Goal: Task Accomplishment & Management: Manage account settings

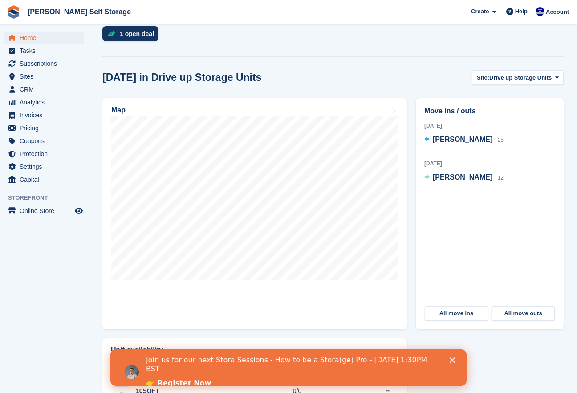
scroll to position [229, 0]
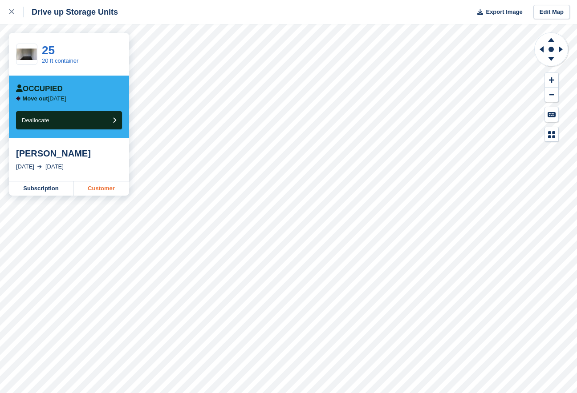
click at [107, 196] on link "Customer" at bounding box center [101, 189] width 56 height 14
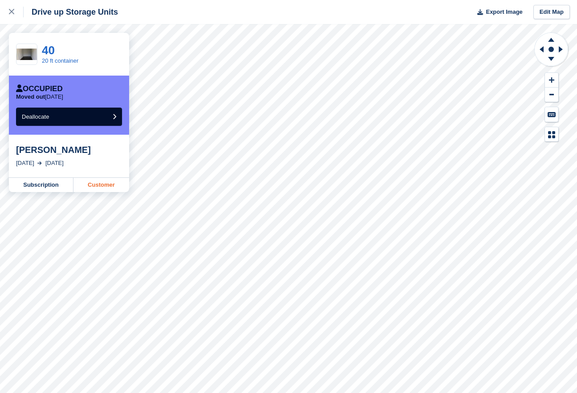
click at [89, 187] on link "Customer" at bounding box center [101, 185] width 56 height 14
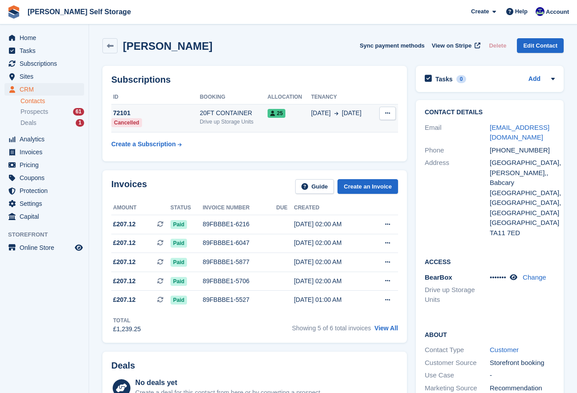
click at [387, 109] on button at bounding box center [387, 113] width 16 height 13
click at [283, 111] on span "25" at bounding box center [276, 113] width 18 height 9
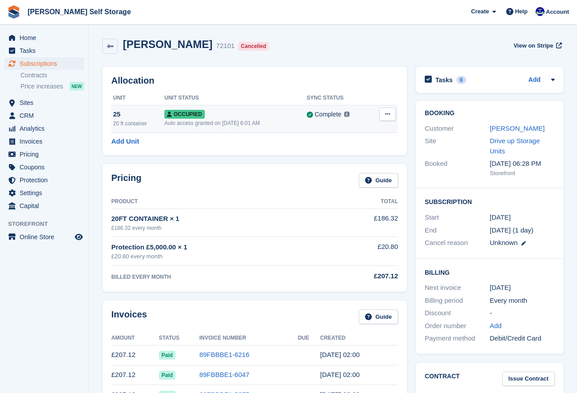
click at [381, 113] on button at bounding box center [387, 114] width 16 height 13
click at [348, 149] on p "Deallocate" at bounding box center [352, 151] width 77 height 12
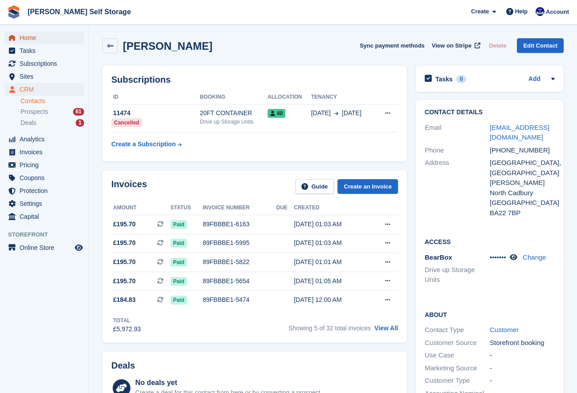
click at [17, 34] on link "Home" at bounding box center [44, 38] width 80 height 12
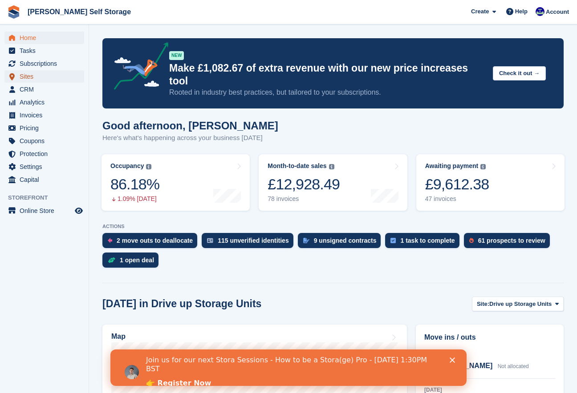
click at [24, 78] on span "Sites" at bounding box center [46, 76] width 53 height 12
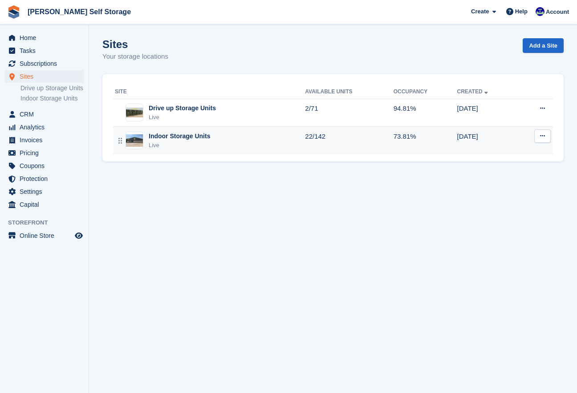
click at [138, 141] on img at bounding box center [134, 140] width 17 height 13
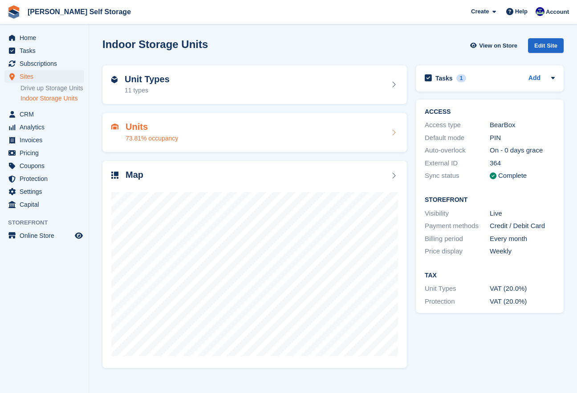
click at [212, 134] on div "Units 73.81% occupancy" at bounding box center [254, 132] width 287 height 21
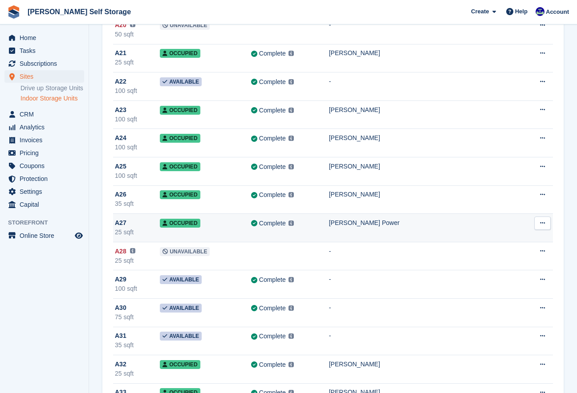
scroll to position [635, 0]
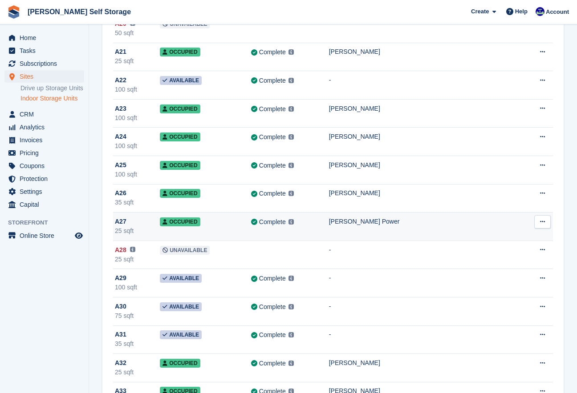
click at [358, 224] on div "[PERSON_NAME] Power" at bounding box center [424, 221] width 190 height 9
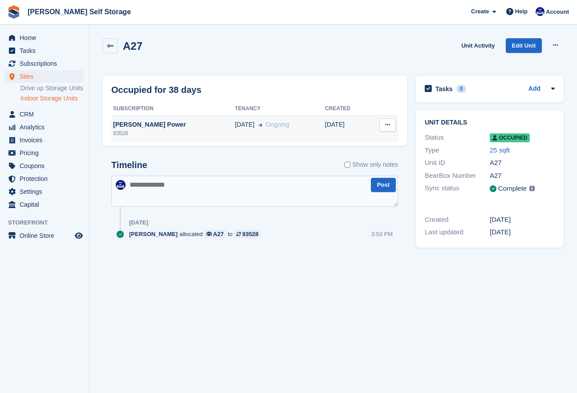
click at [133, 126] on div "[PERSON_NAME] Power" at bounding box center [173, 124] width 124 height 9
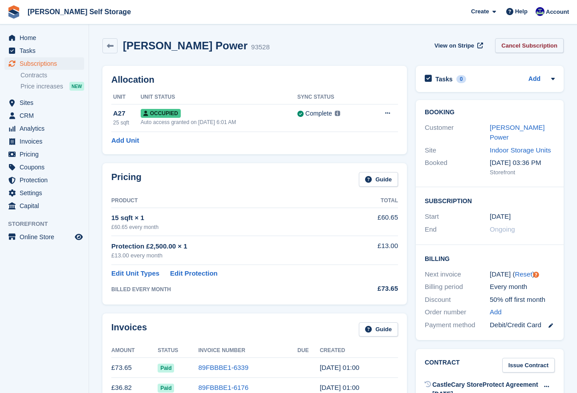
click at [504, 45] on link "Cancel Subscription" at bounding box center [529, 45] width 69 height 15
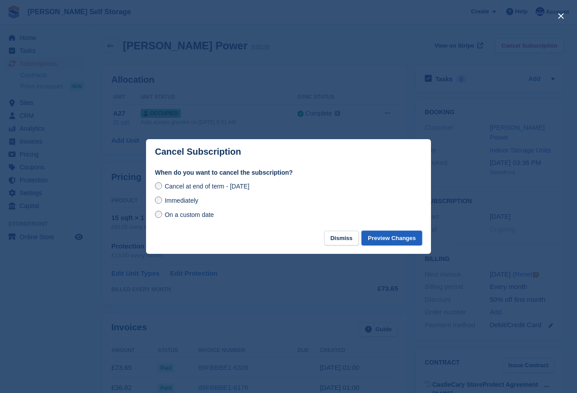
click at [384, 241] on button "Preview Changes" at bounding box center [391, 238] width 61 height 15
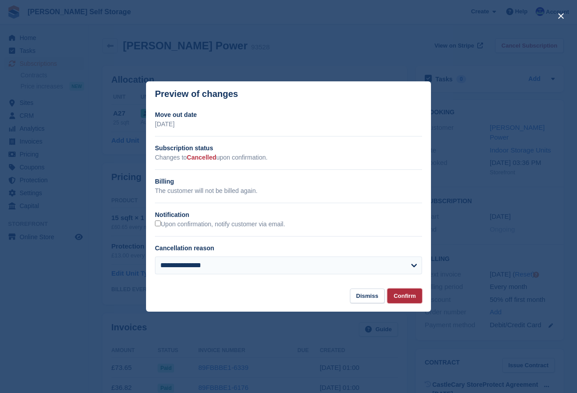
click at [398, 298] on button "Confirm" at bounding box center [404, 296] width 35 height 15
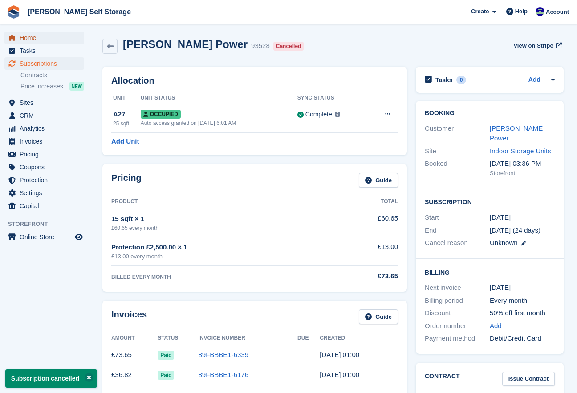
click at [22, 36] on span "Home" at bounding box center [46, 38] width 53 height 12
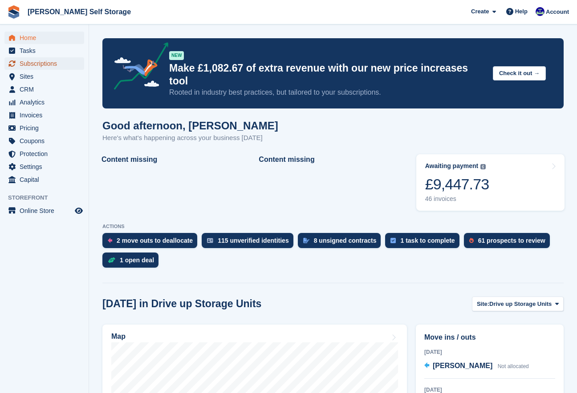
click at [33, 60] on span "Subscriptions" at bounding box center [46, 63] width 53 height 12
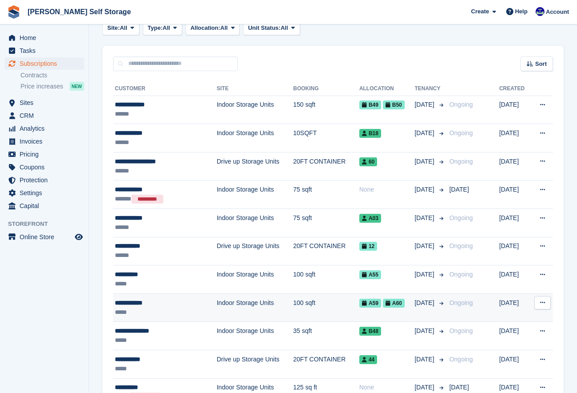
scroll to position [54, 0]
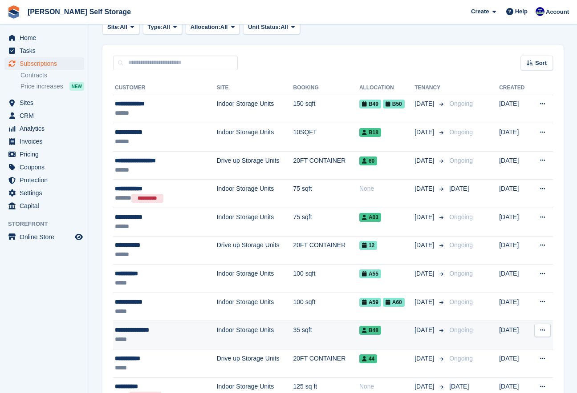
click at [348, 333] on td "35 sqft" at bounding box center [326, 335] width 66 height 28
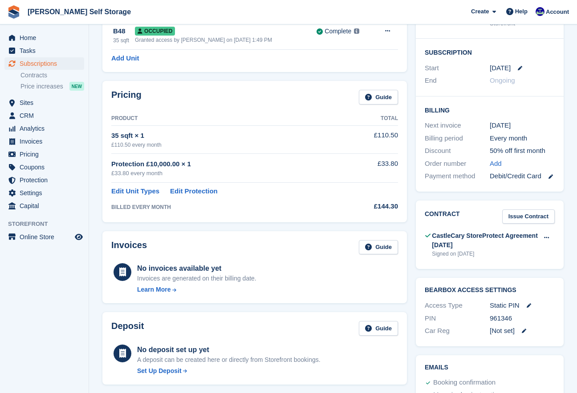
scroll to position [137, 0]
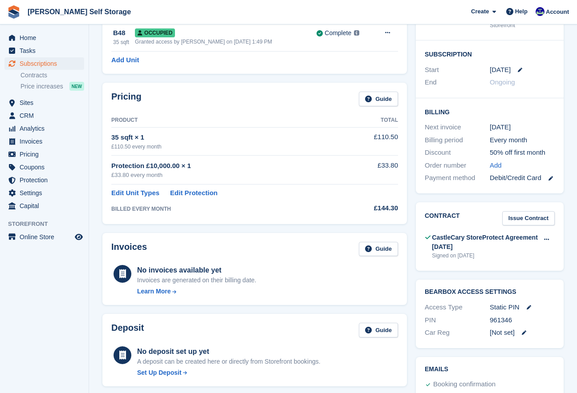
click at [517, 73] on div "[DATE]" at bounding box center [522, 70] width 65 height 10
click at [519, 69] on icon at bounding box center [520, 70] width 4 height 4
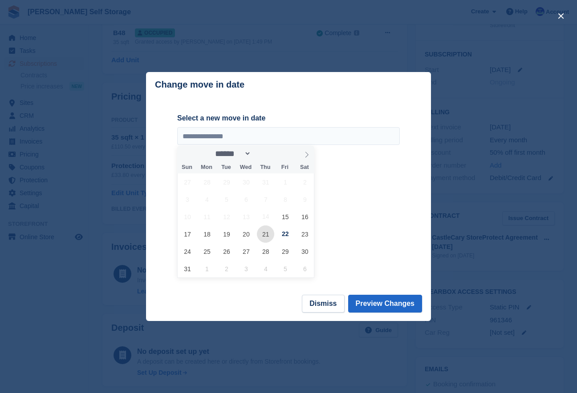
click at [268, 236] on span "21" at bounding box center [265, 234] width 17 height 17
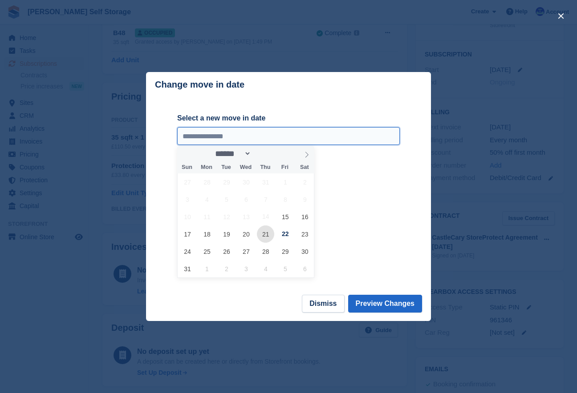
type input "**********"
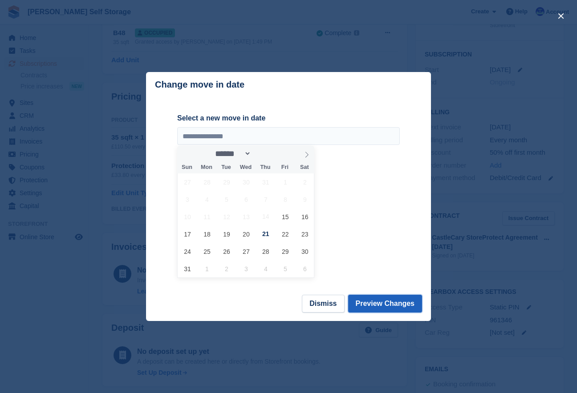
click at [372, 303] on button "Preview Changes" at bounding box center [385, 304] width 74 height 18
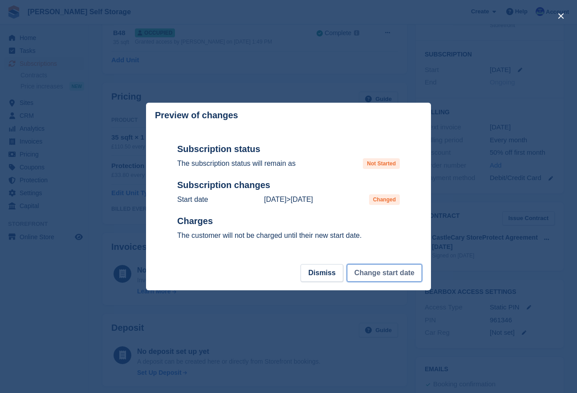
click at [370, 278] on button "Change start date" at bounding box center [384, 273] width 75 height 18
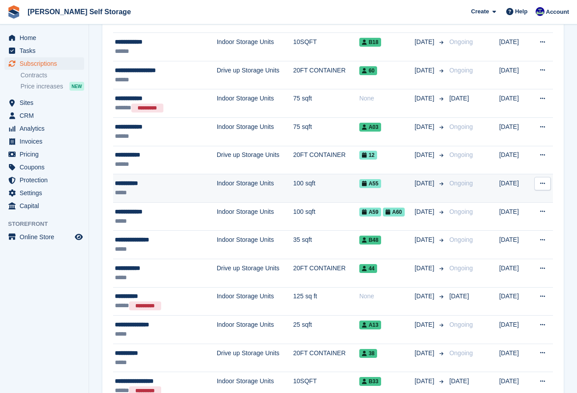
scroll to position [148, 0]
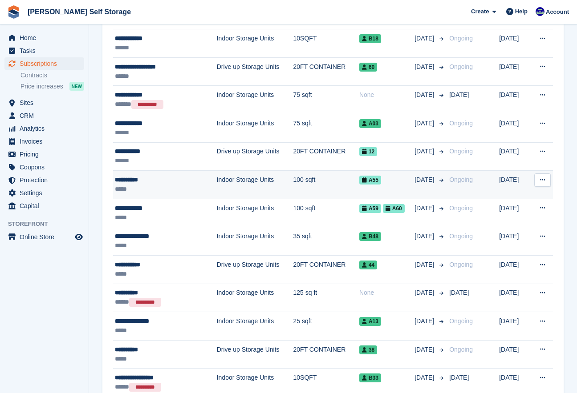
click at [127, 185] on div "*****" at bounding box center [156, 189] width 83 height 9
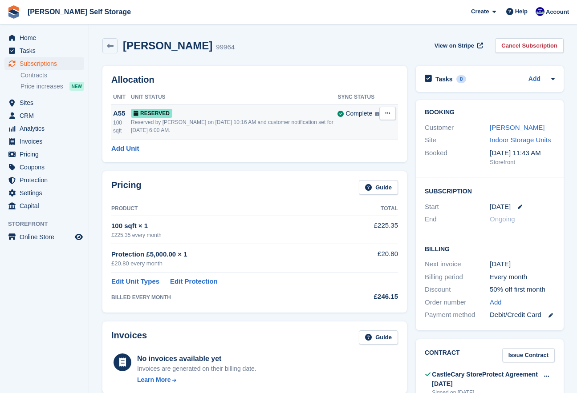
click at [388, 114] on icon at bounding box center [387, 113] width 5 height 6
click at [367, 129] on p "Grant Early Access" at bounding box center [352, 131] width 77 height 12
